Goal: Task Accomplishment & Management: Complete application form

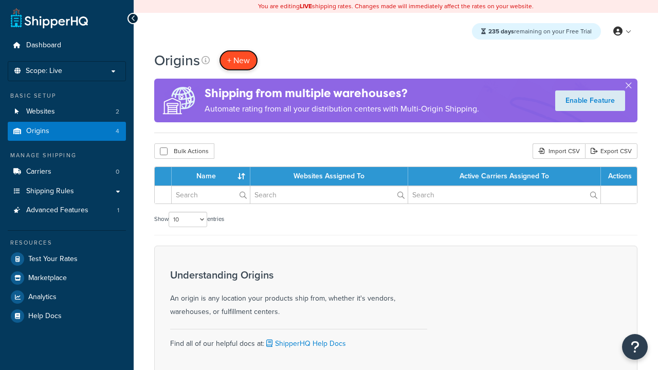
click at [238, 60] on span "+ New" at bounding box center [238, 60] width 23 height 12
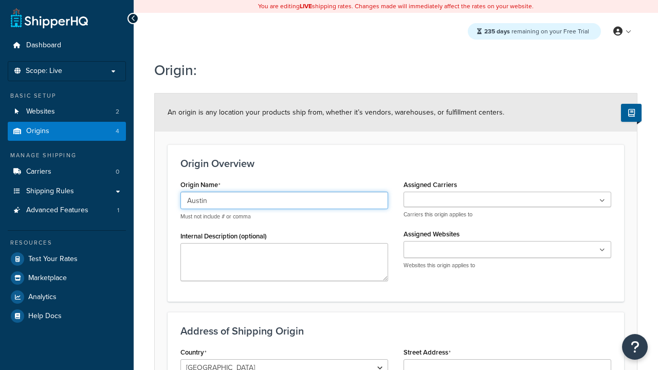
type input "Austin"
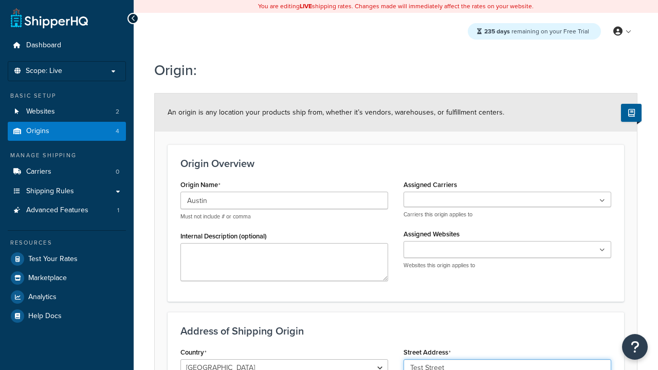
type input "Test Street"
type input "Austin"
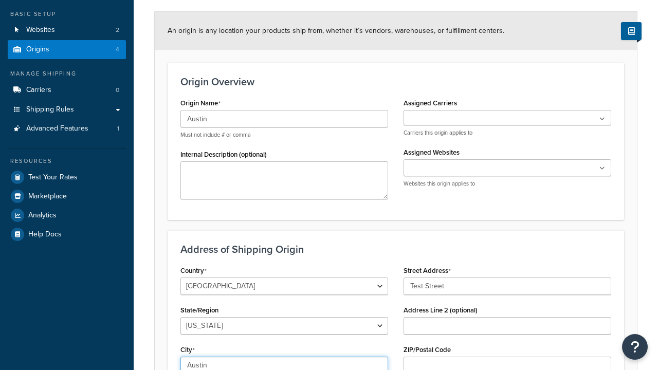
select select "43"
type input "Austin"
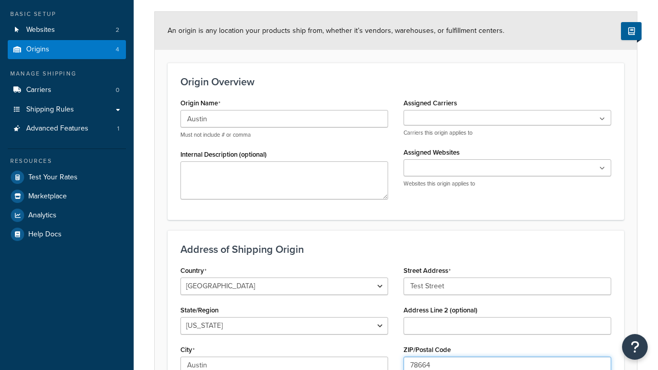
type input "78664"
